Goal: Information Seeking & Learning: Check status

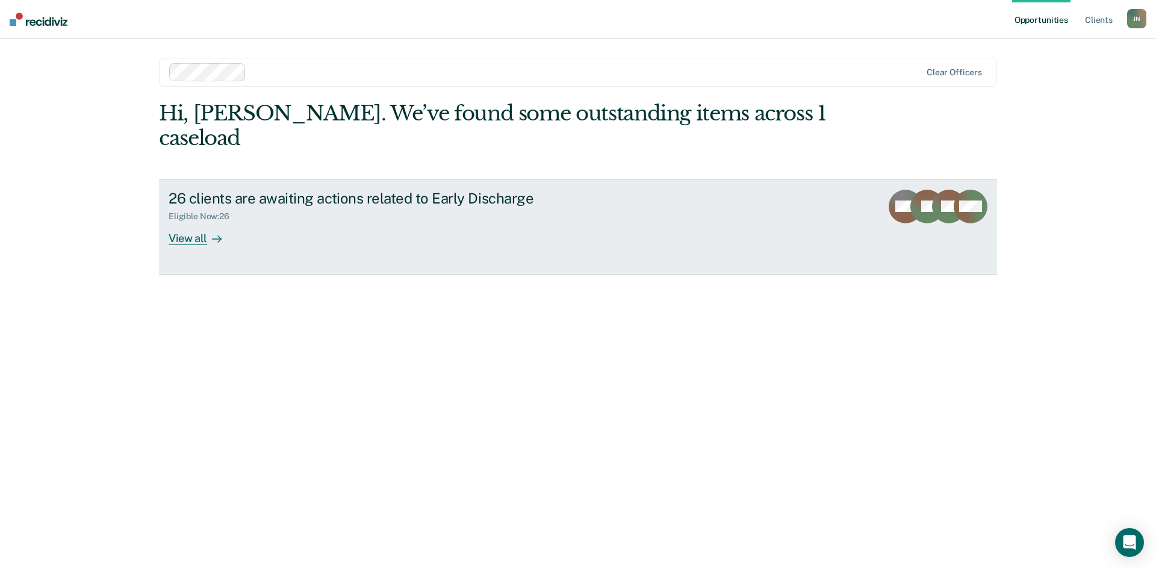
click at [193, 222] on div "View all" at bounding box center [202, 233] width 67 height 23
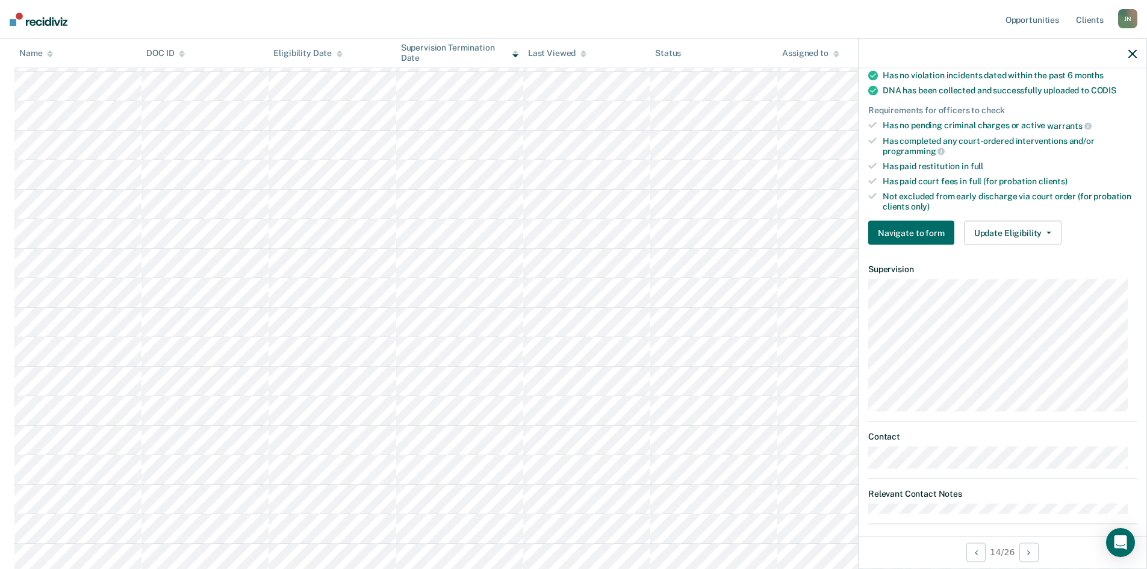
scroll to position [265, 0]
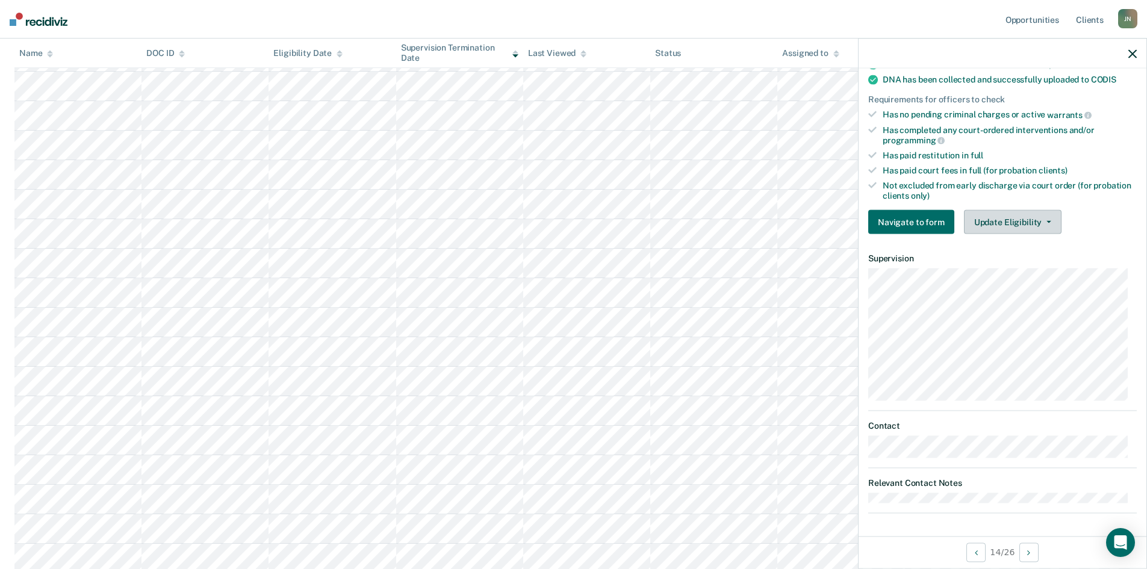
click at [1047, 222] on icon "button" at bounding box center [1049, 222] width 5 height 2
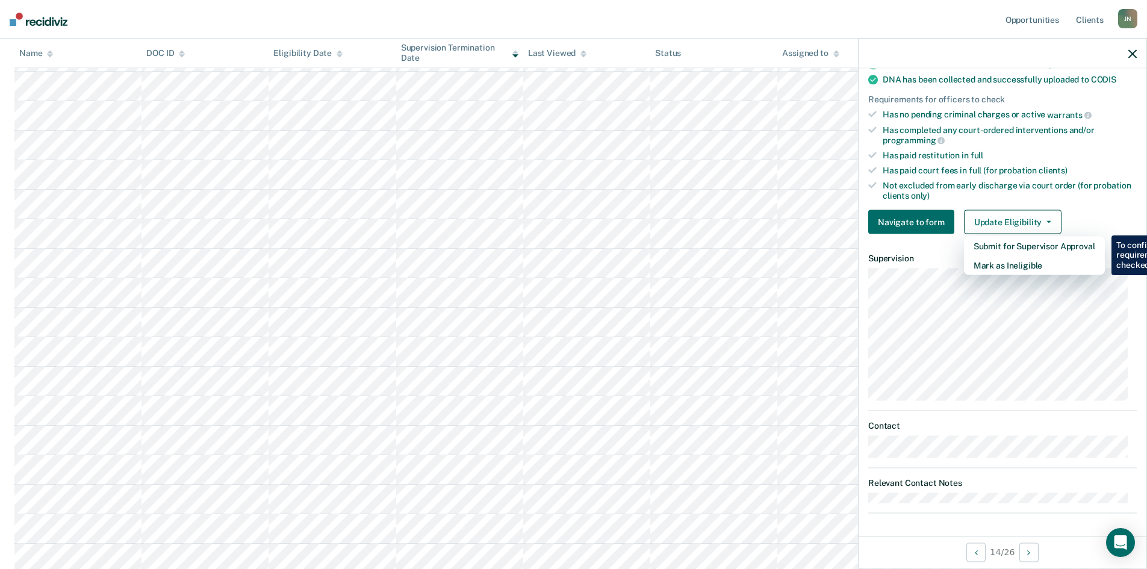
click at [1102, 159] on div "Has paid restitution in full" at bounding box center [1010, 156] width 254 height 10
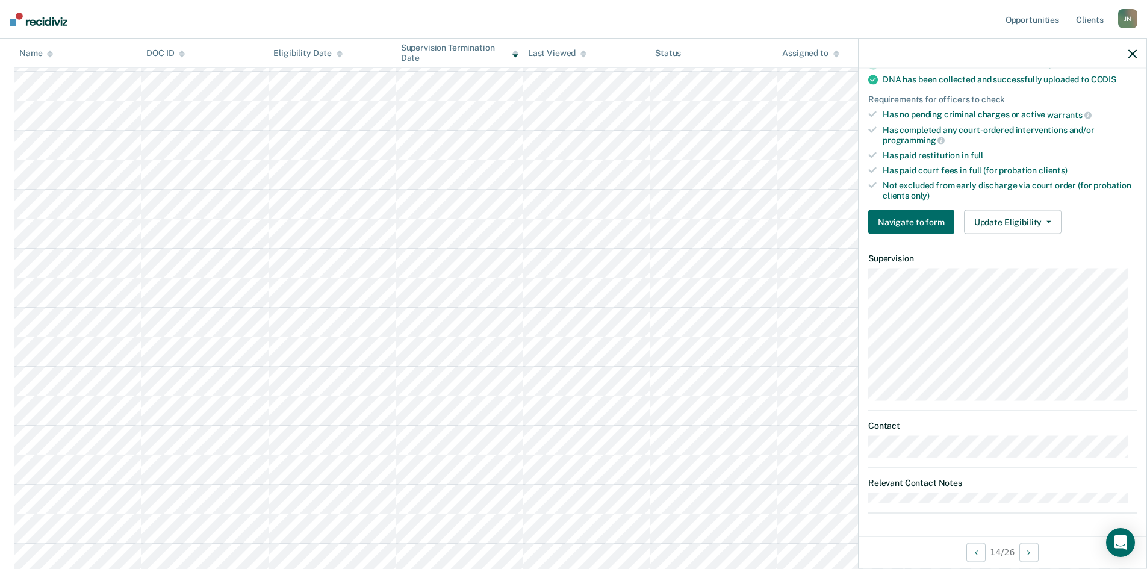
click at [1131, 52] on icon "button" at bounding box center [1133, 53] width 8 height 8
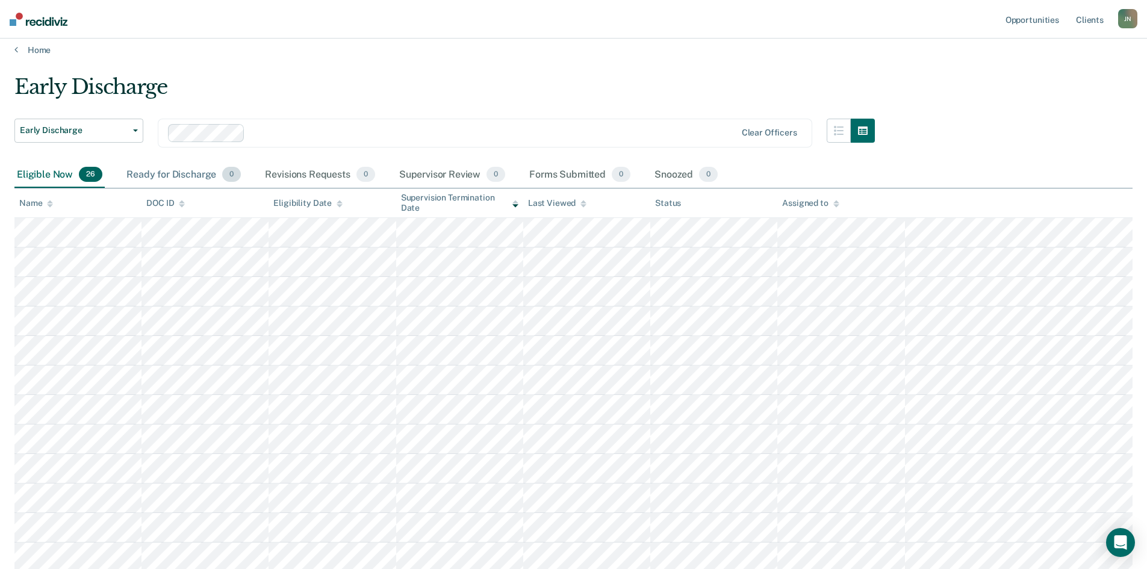
scroll to position [0, 0]
